Goal: Information Seeking & Learning: Check status

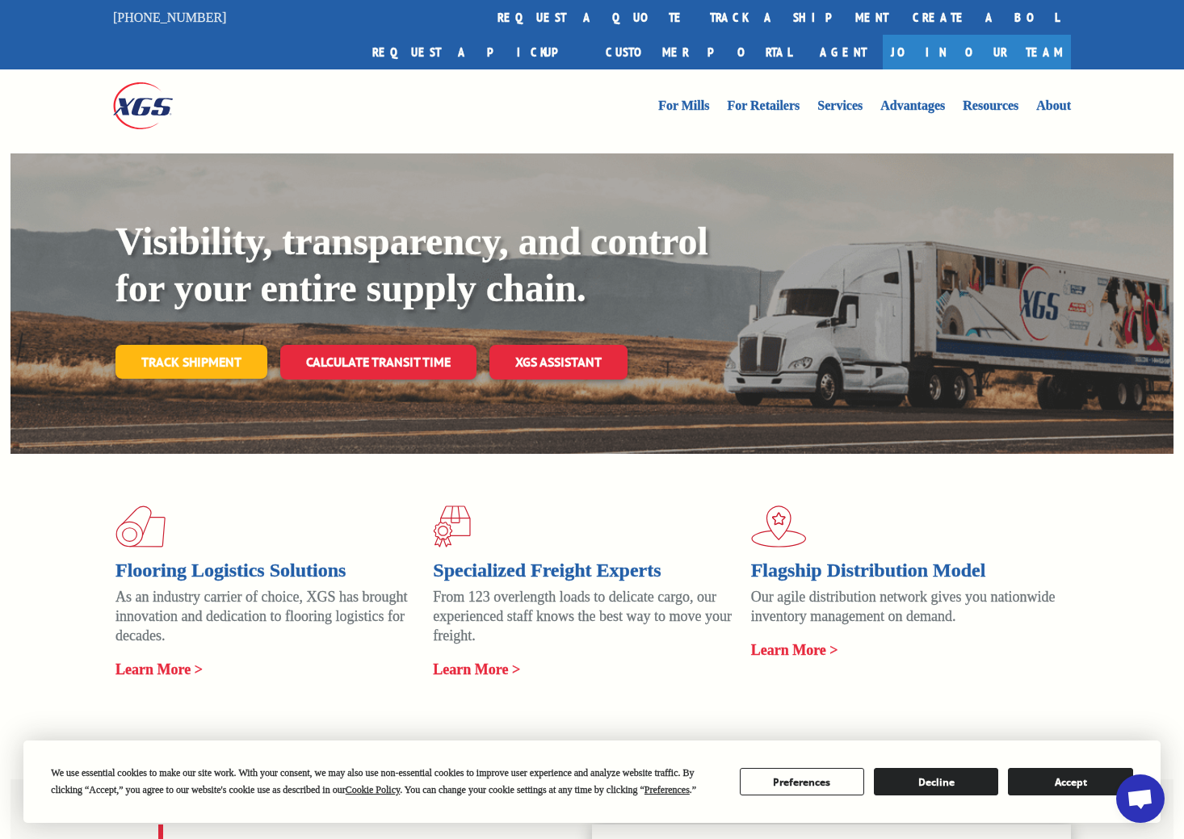
click at [150, 379] on link "Track shipment" at bounding box center [192, 362] width 152 height 34
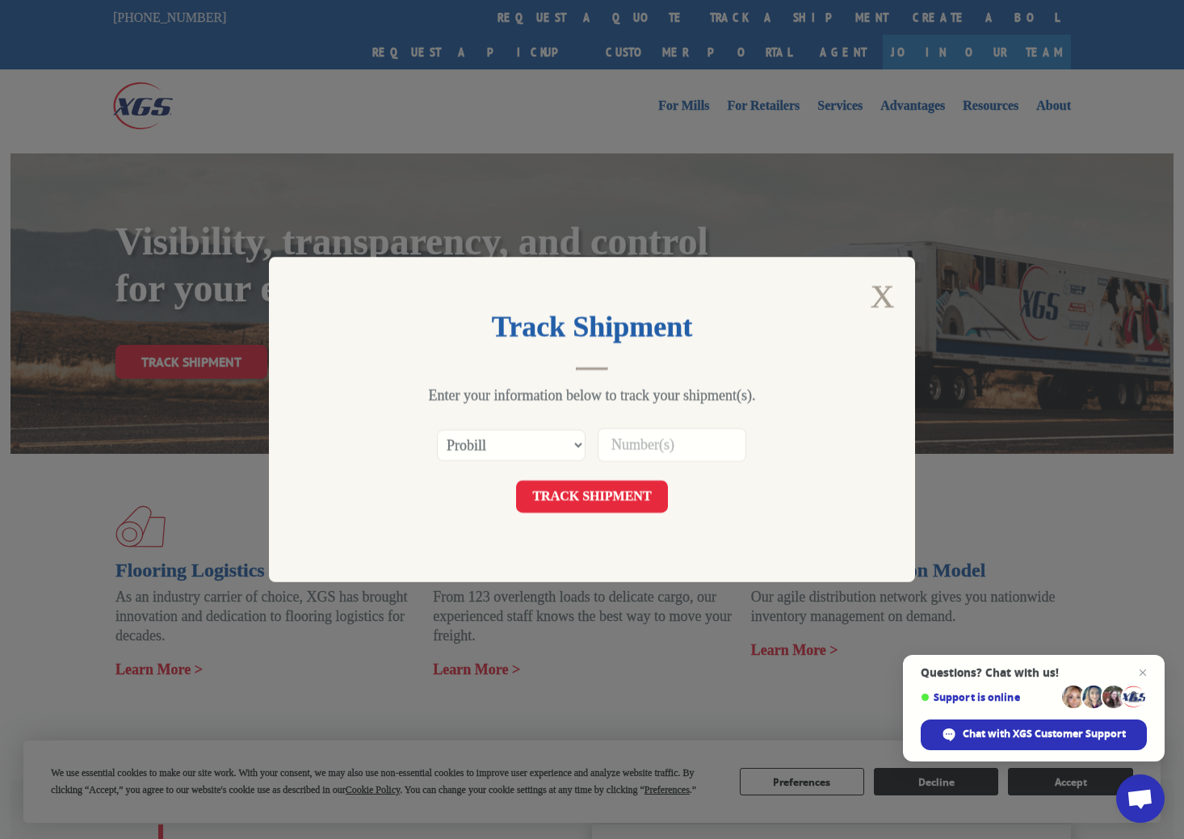
click at [663, 452] on input at bounding box center [672, 445] width 149 height 34
click at [525, 442] on select "Select category... Probill BOL PO" at bounding box center [511, 446] width 149 height 32
select select "bol"
click at [437, 430] on select "Select category... Probill BOL PO" at bounding box center [511, 446] width 149 height 32
click at [607, 431] on input at bounding box center [672, 445] width 149 height 34
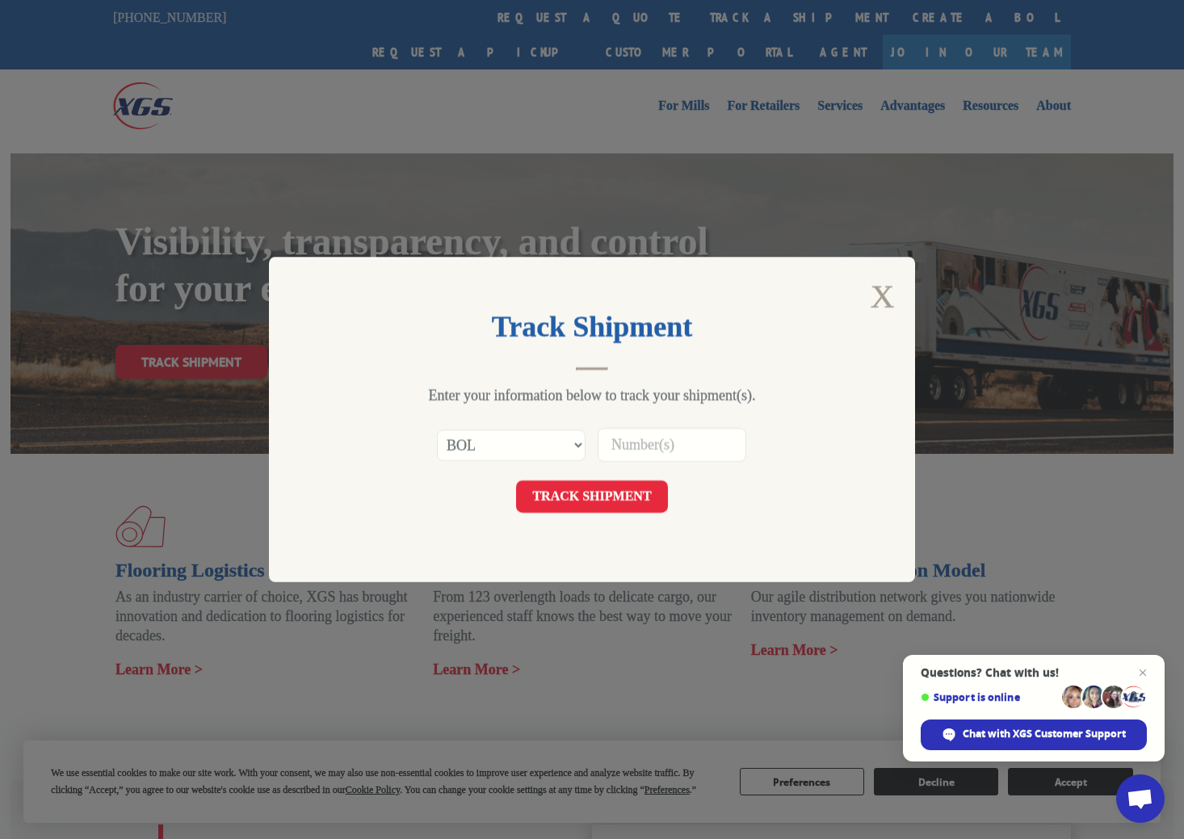
paste input "5089039"
type input "5089039"
click at [624, 486] on button "TRACK SHIPMENT" at bounding box center [591, 497] width 151 height 32
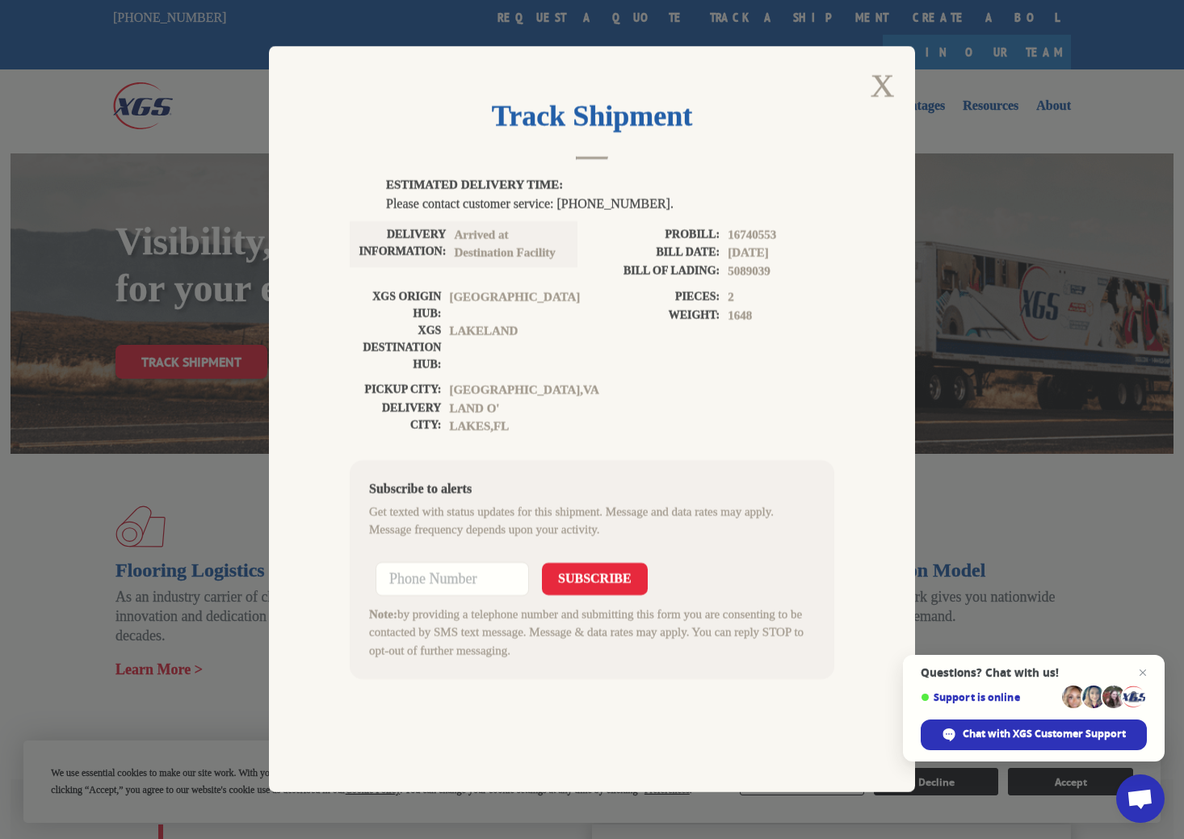
click at [475, 245] on span "Arrived at Destination Facility" at bounding box center [508, 244] width 109 height 36
click at [476, 241] on span "Arrived at Destination Facility" at bounding box center [508, 244] width 109 height 36
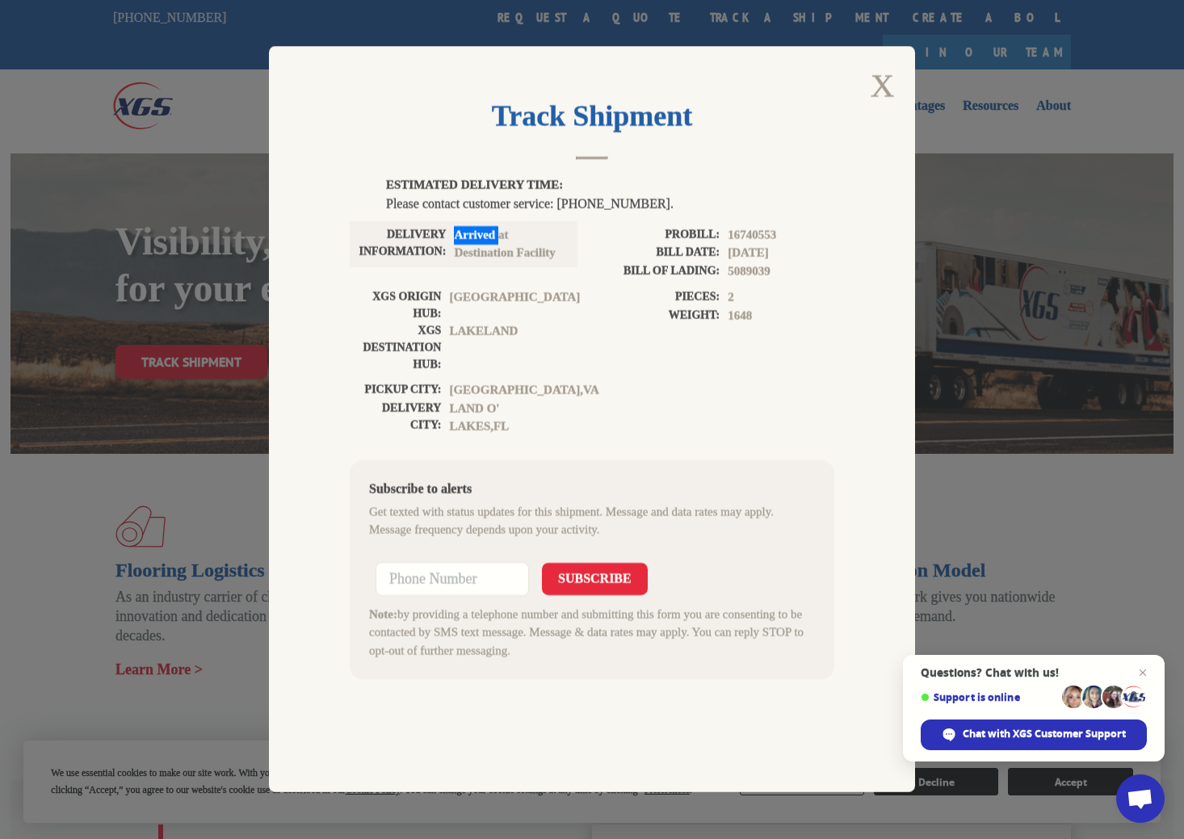
click at [476, 241] on span "Arrived at Destination Facility" at bounding box center [508, 244] width 109 height 36
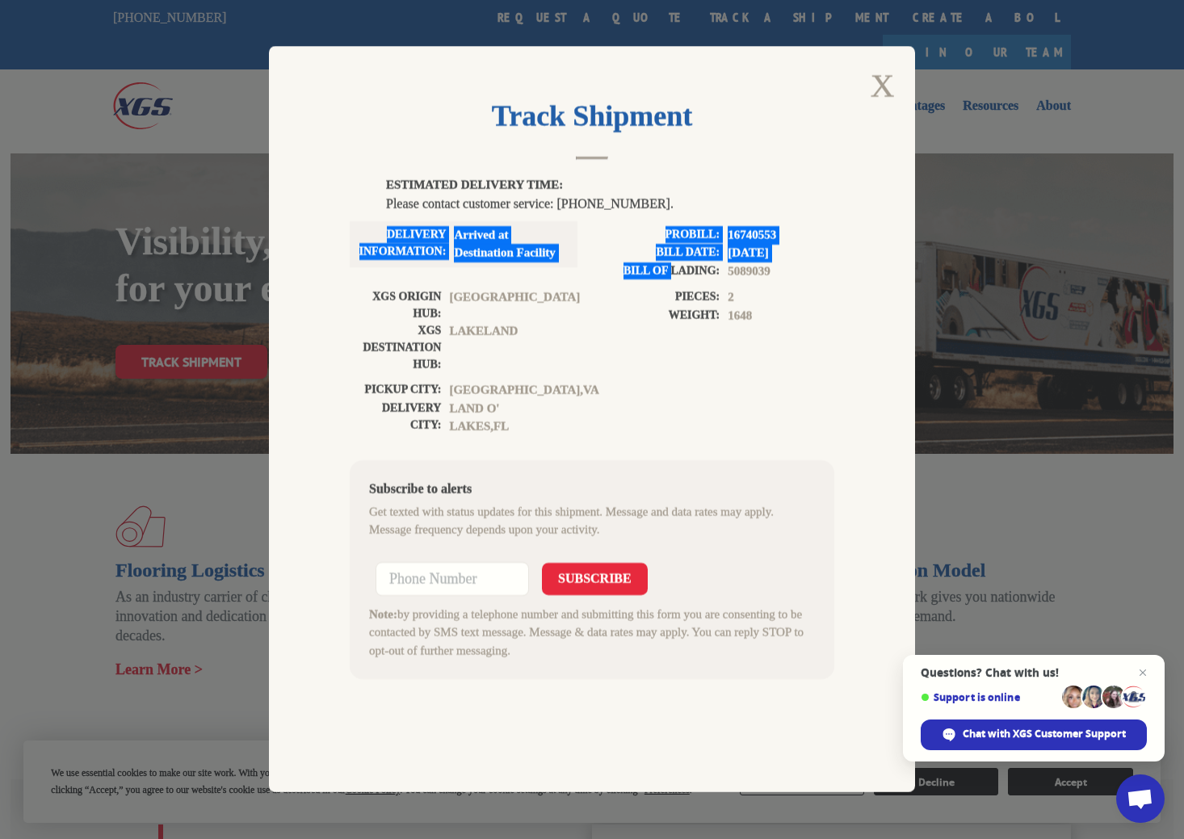
drag, startPoint x: 372, startPoint y: 225, endPoint x: 676, endPoint y: 269, distance: 306.8
click at [676, 269] on div "DELIVERY INFORMATION: Arrived at Destination Facility PROBILL: 16740553 BILL DA…" at bounding box center [592, 257] width 485 height 63
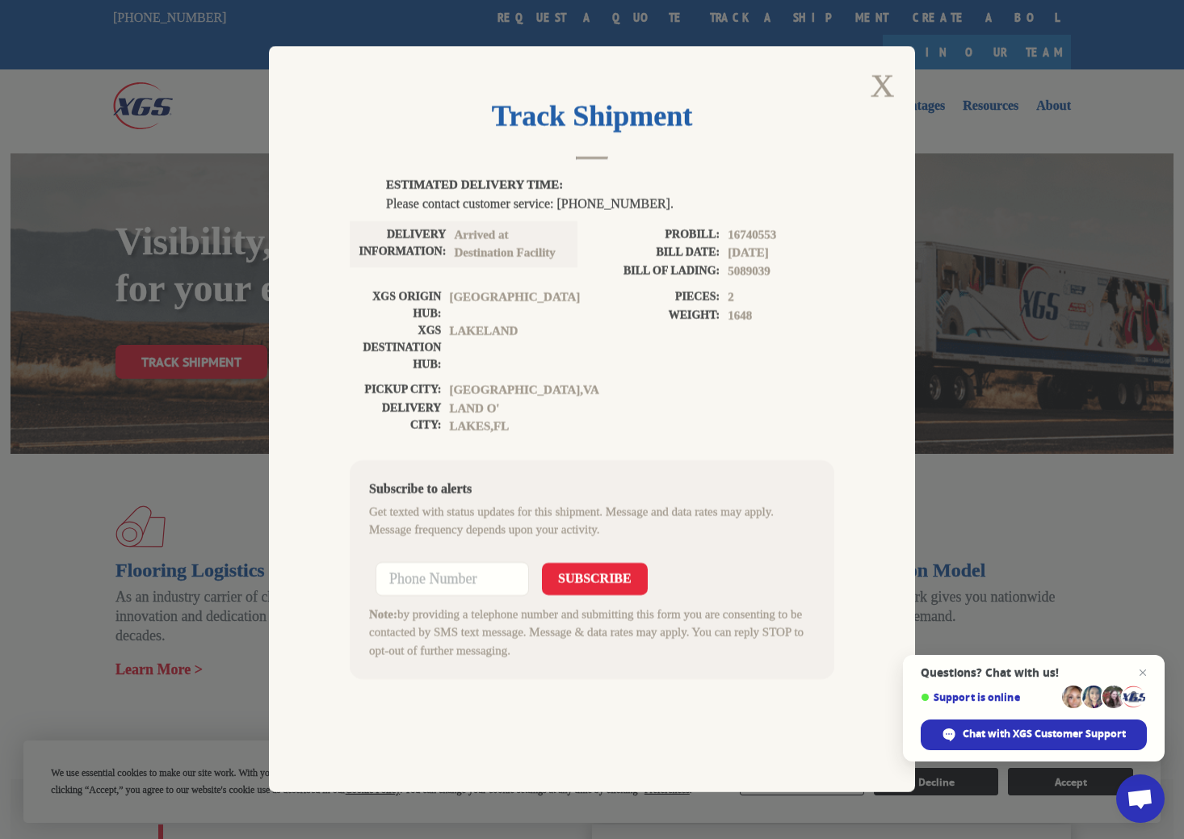
click at [681, 292] on label "PIECES:" at bounding box center [656, 298] width 128 height 19
